Goal: Book appointment/travel/reservation

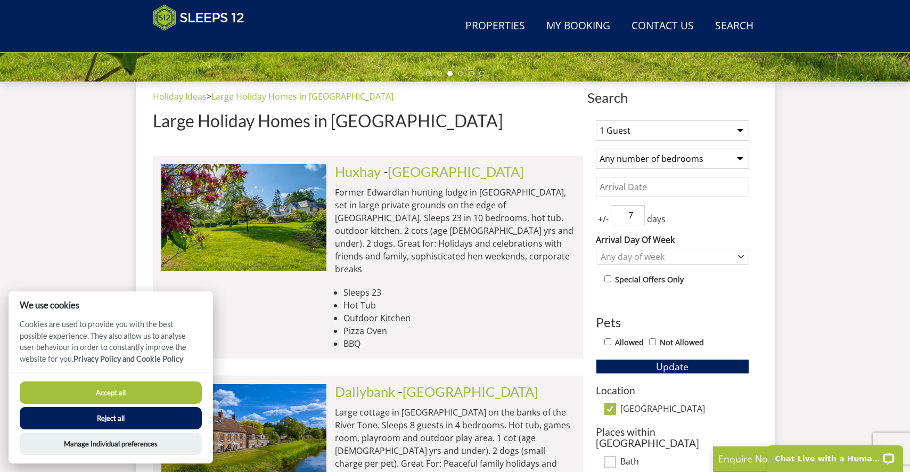
select select "10"
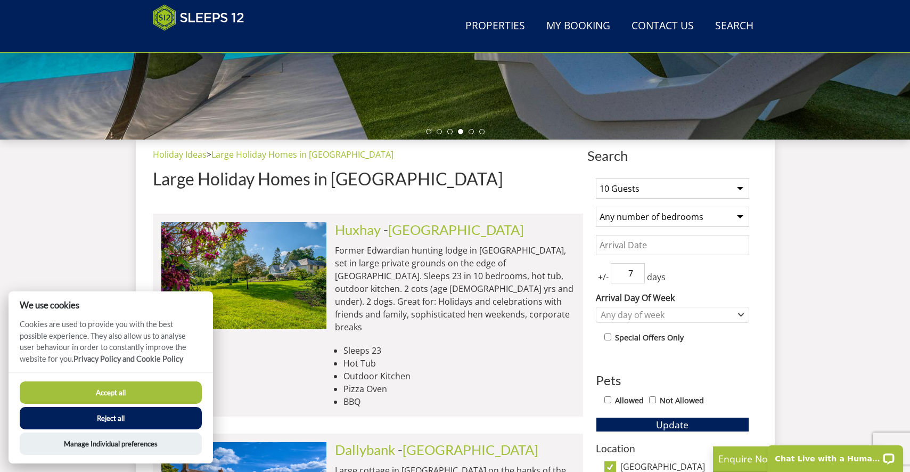
scroll to position [306, 0]
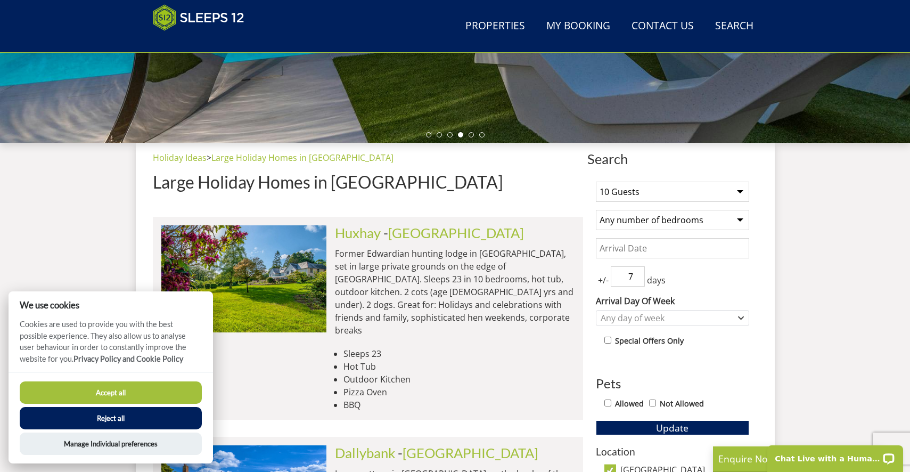
click at [142, 417] on button "Reject all" at bounding box center [111, 418] width 182 height 22
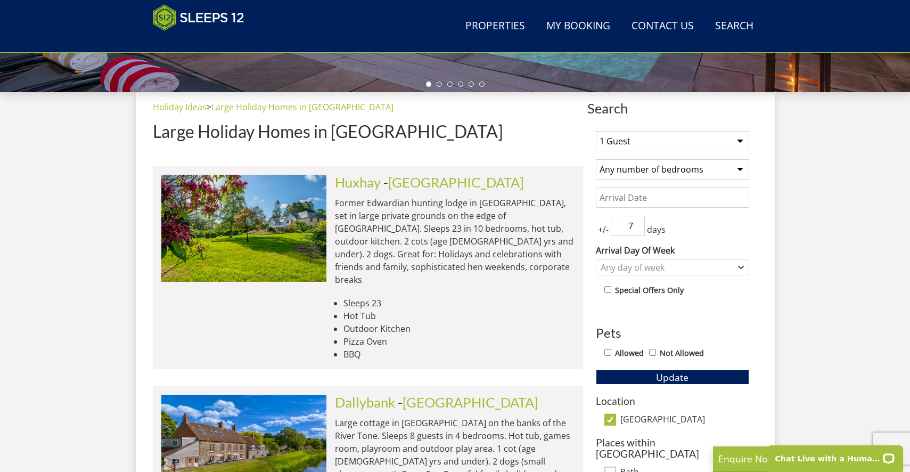
scroll to position [348, 0]
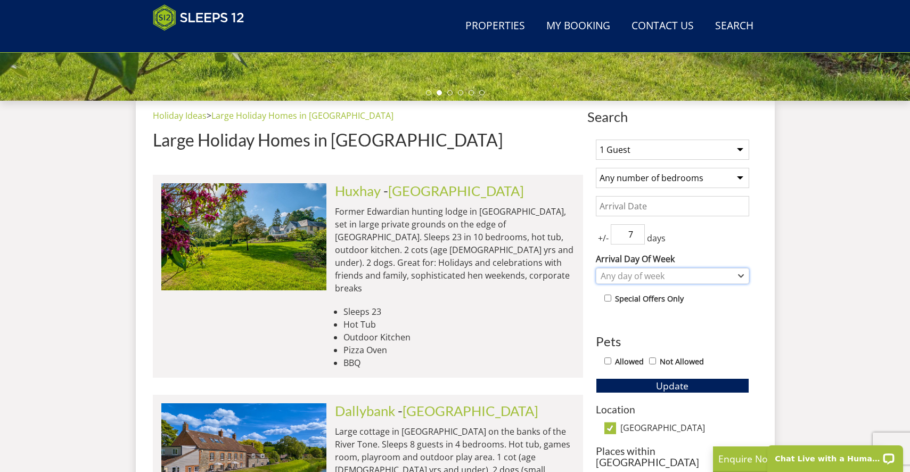
click at [683, 277] on div "Any day of week" at bounding box center [667, 276] width 138 height 12
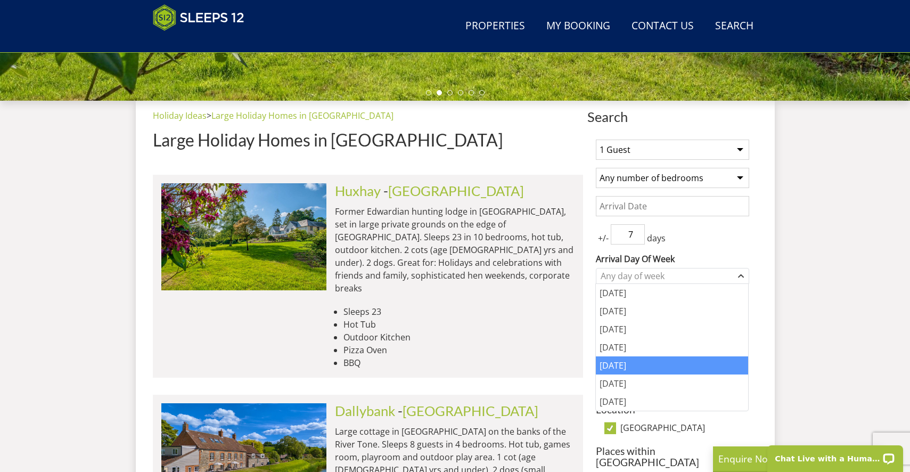
click at [633, 361] on div "[DATE]" at bounding box center [672, 365] width 152 height 18
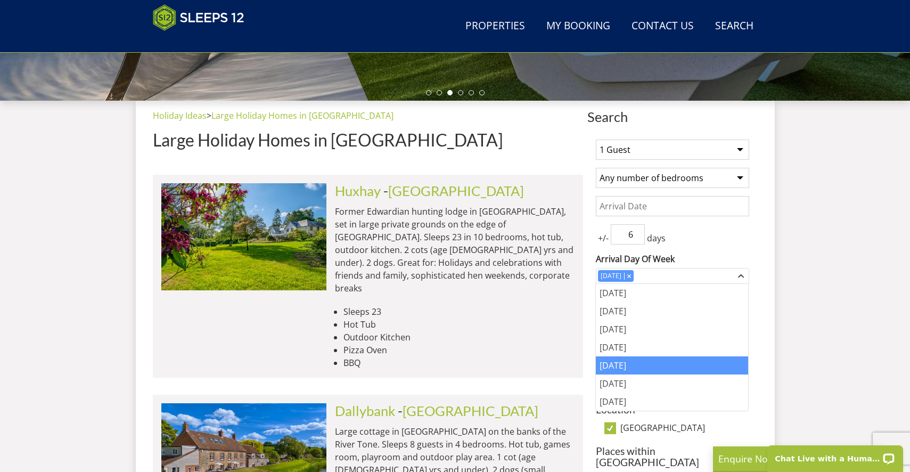
click at [636, 236] on input "6" at bounding box center [628, 234] width 34 height 20
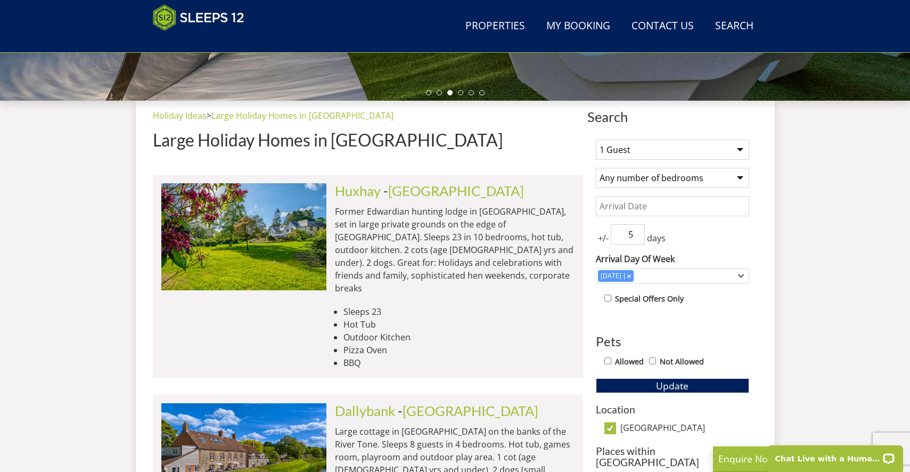
click at [636, 236] on input "5" at bounding box center [628, 234] width 34 height 20
click at [636, 236] on input "4" at bounding box center [628, 234] width 34 height 20
click at [636, 236] on input "3" at bounding box center [628, 234] width 34 height 20
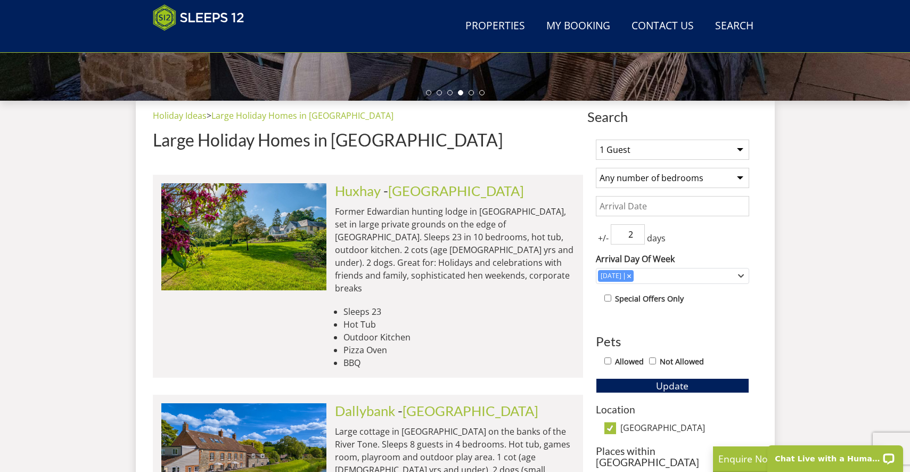
click at [636, 236] on input "2" at bounding box center [628, 234] width 34 height 20
click at [636, 236] on input "1" at bounding box center [628, 234] width 34 height 20
type input "0"
click at [636, 236] on input "0" at bounding box center [628, 234] width 34 height 20
click at [640, 210] on input "Date" at bounding box center [672, 206] width 153 height 20
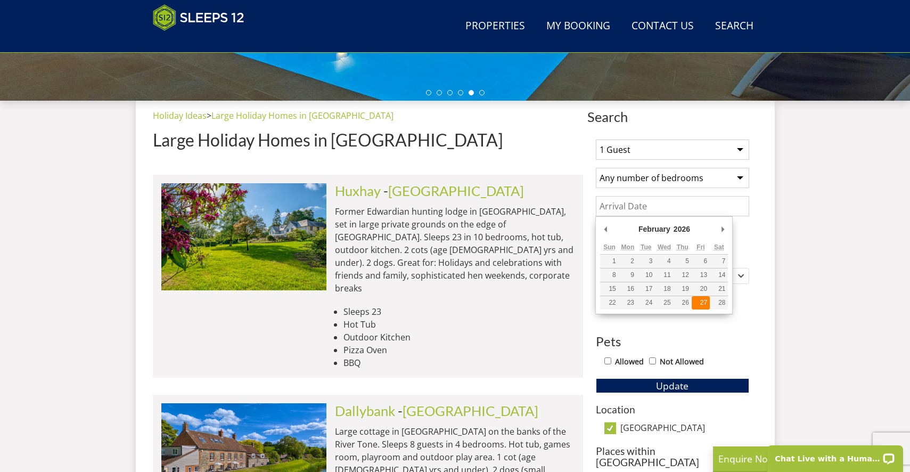
type input "[DATE]"
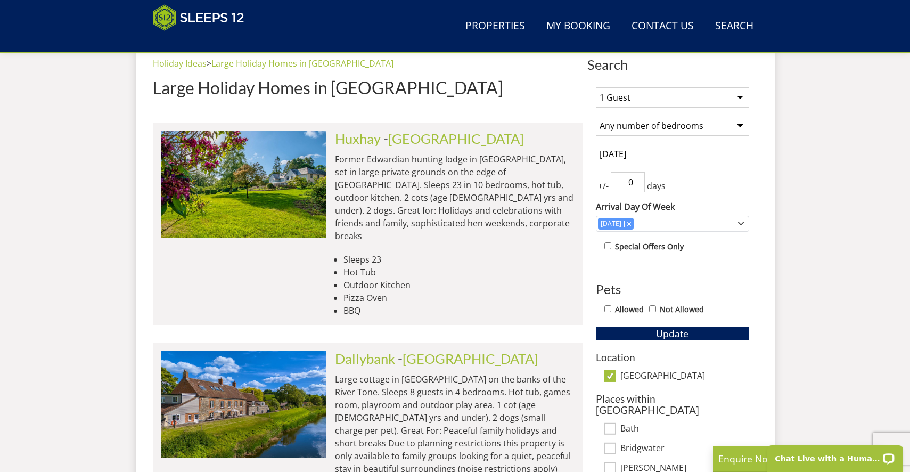
scroll to position [401, 0]
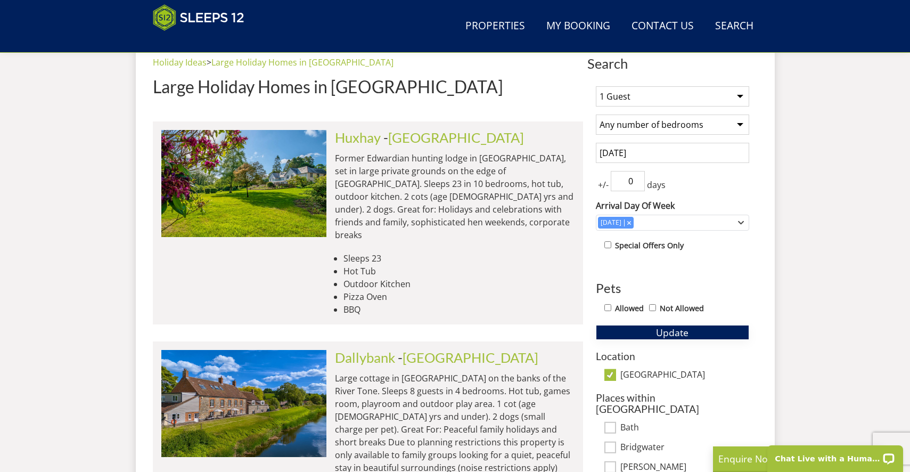
click at [697, 331] on button "Update" at bounding box center [672, 332] width 153 height 15
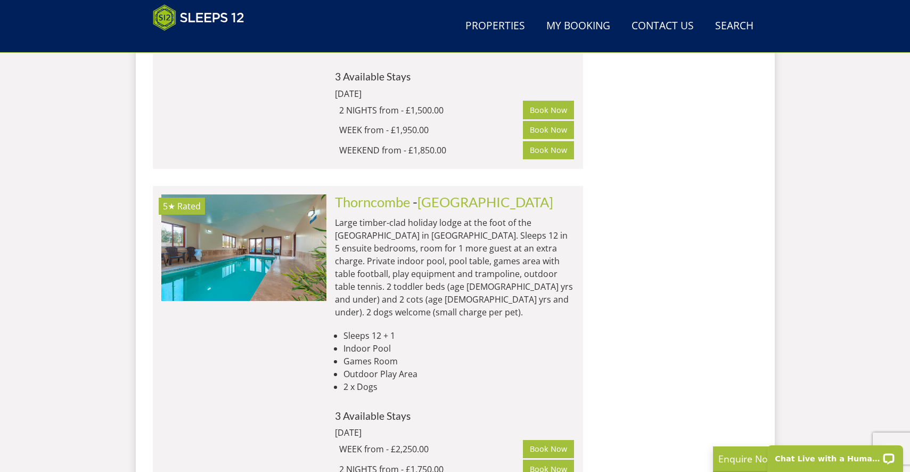
scroll to position [1359, 0]
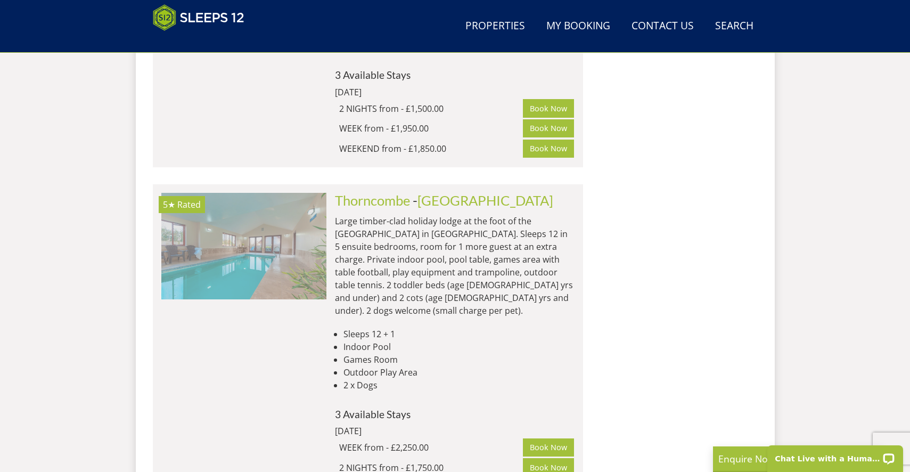
click at [253, 244] on img at bounding box center [243, 246] width 165 height 106
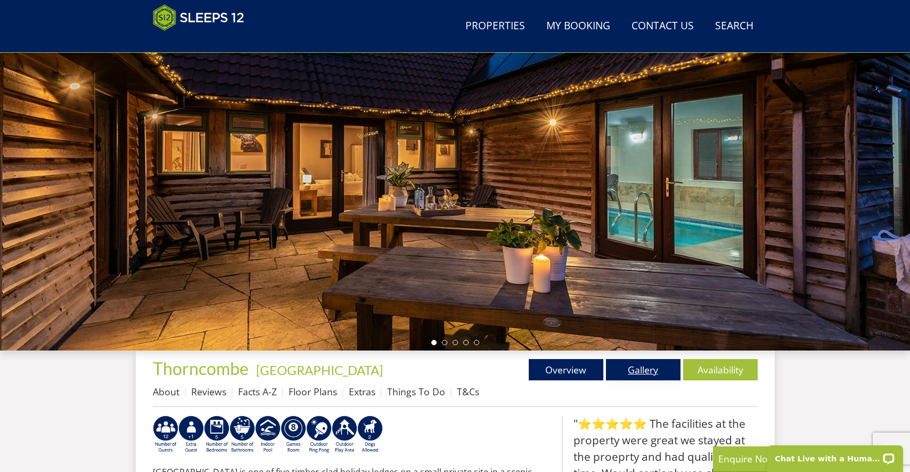
click at [644, 372] on link "Gallery" at bounding box center [643, 369] width 75 height 21
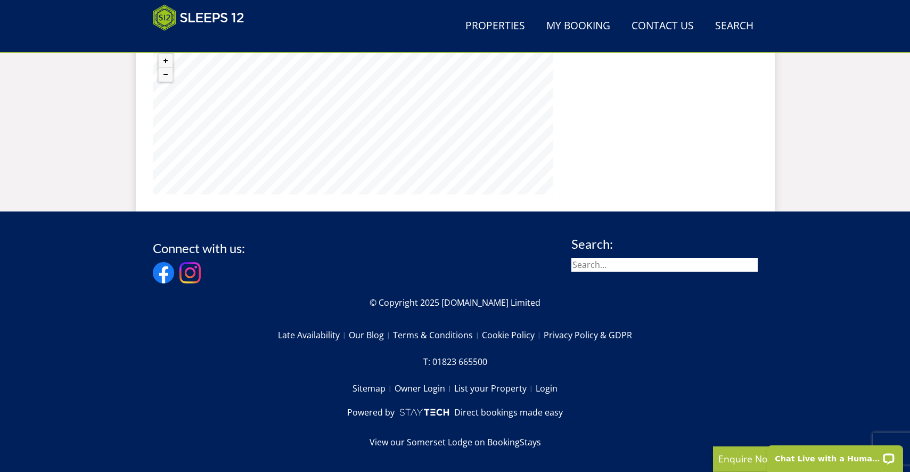
scroll to position [797, 0]
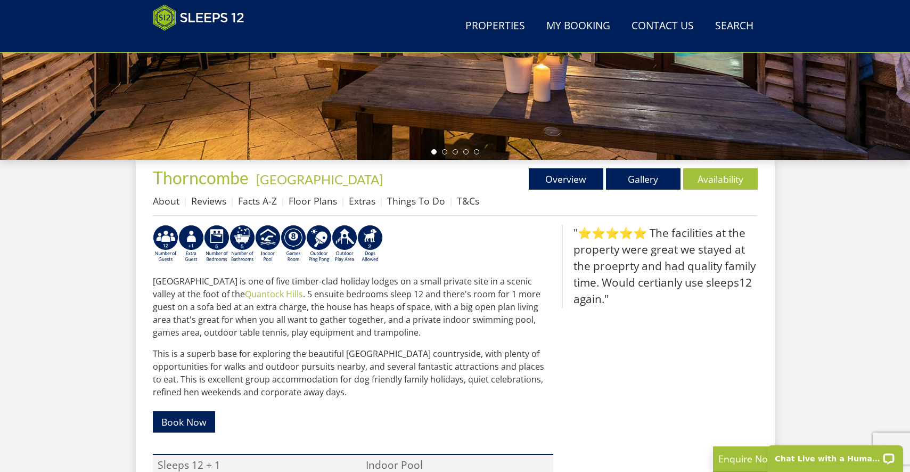
scroll to position [284, 0]
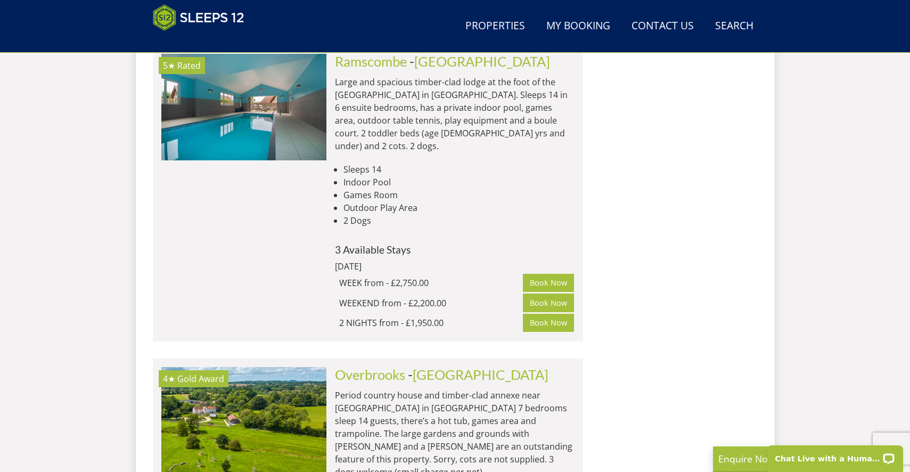
scroll to position [4413, 0]
